Goal: Task Accomplishment & Management: Manage account settings

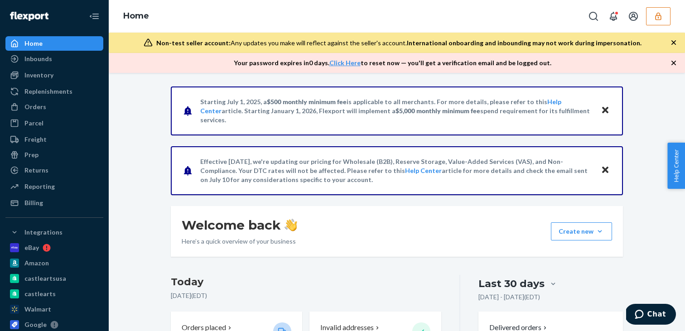
click at [665, 14] on button "button" at bounding box center [658, 16] width 24 height 18
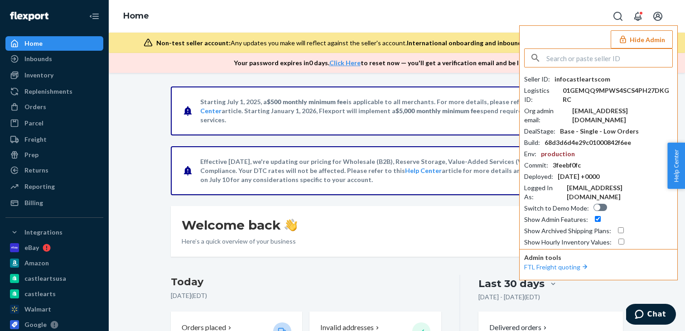
type input "√"
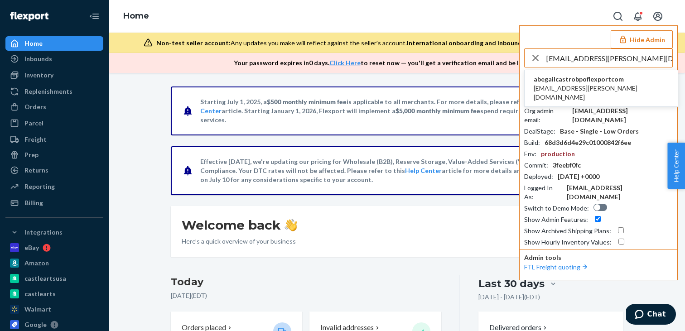
type input "[EMAIL_ADDRESS][PERSON_NAME][DOMAIN_NAME]"
click at [621, 79] on span "abegailcastrobpoflexportcom" at bounding box center [600, 79] width 135 height 9
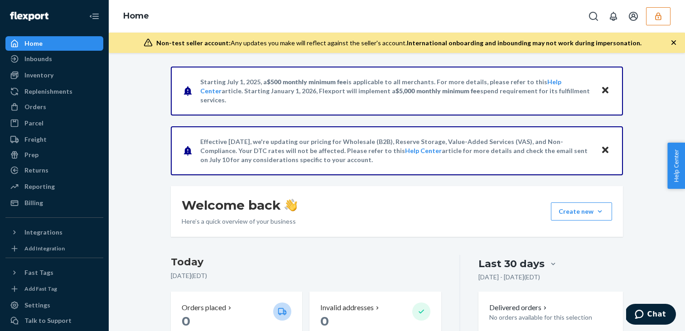
click at [662, 26] on div "Home" at bounding box center [397, 16] width 576 height 33
click at [650, 18] on button "button" at bounding box center [658, 16] width 24 height 18
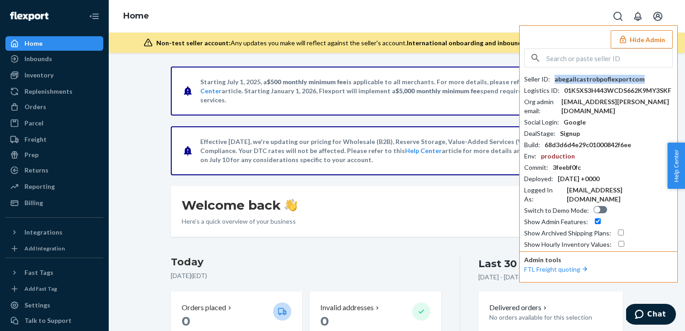
click at [612, 79] on div "abegailcastrobpoflexportcom" at bounding box center [599, 79] width 90 height 9
